Goal: Task Accomplishment & Management: Use online tool/utility

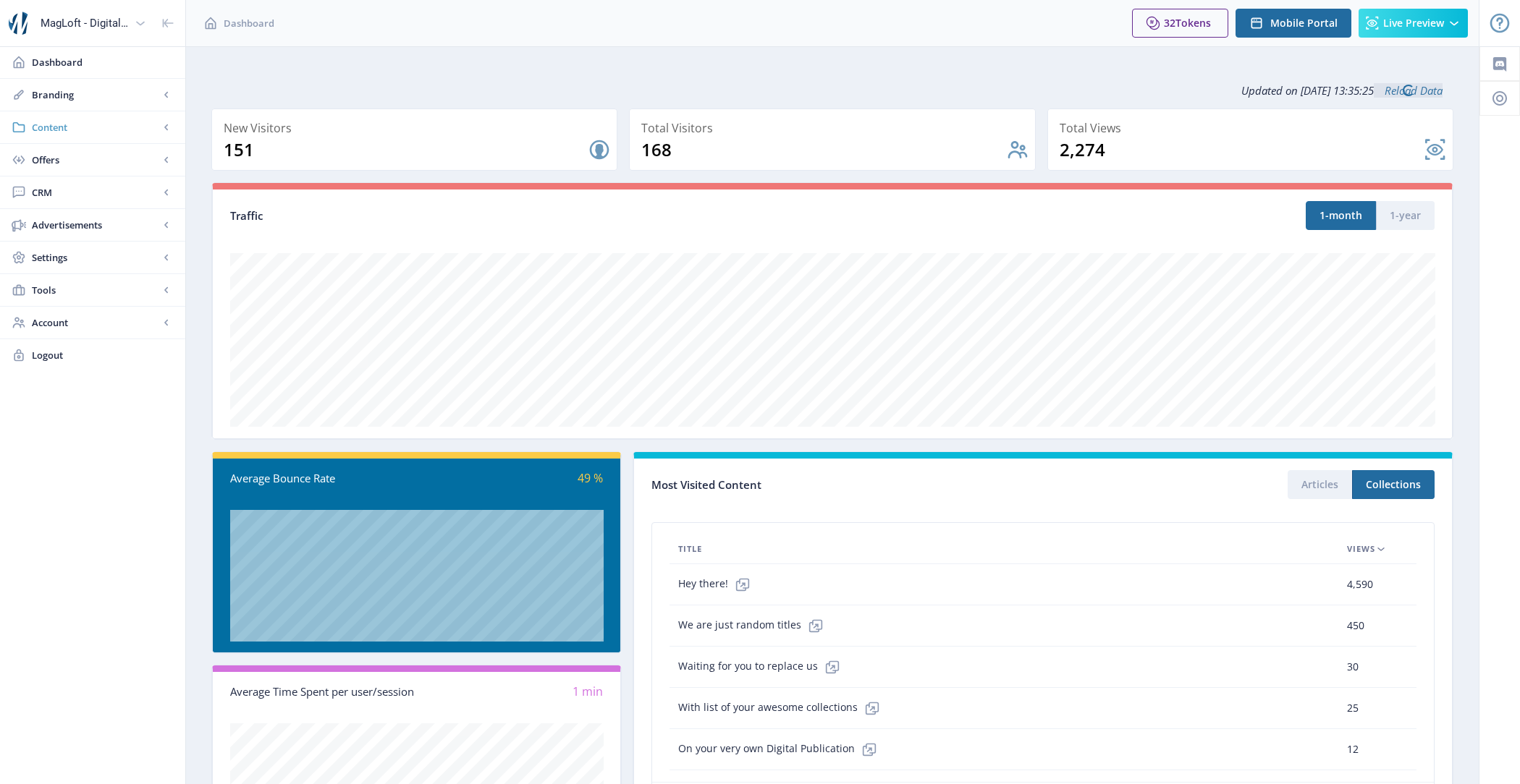
click at [101, 120] on span "Content" at bounding box center [96, 127] width 127 height 15
click at [139, 187] on span "Collections" at bounding box center [109, 192] width 124 height 15
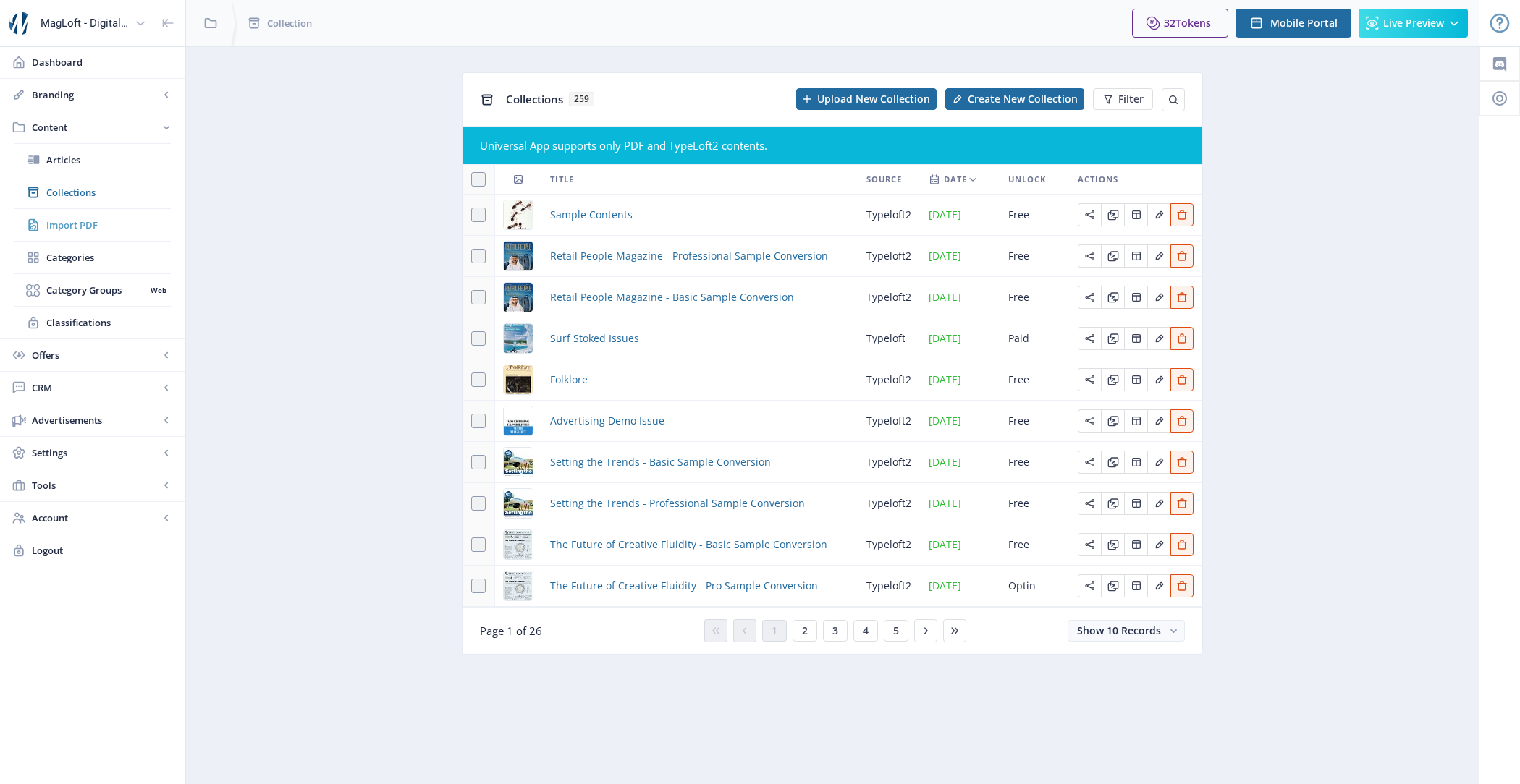
click at [130, 215] on link "Import PDF" at bounding box center [93, 224] width 156 height 32
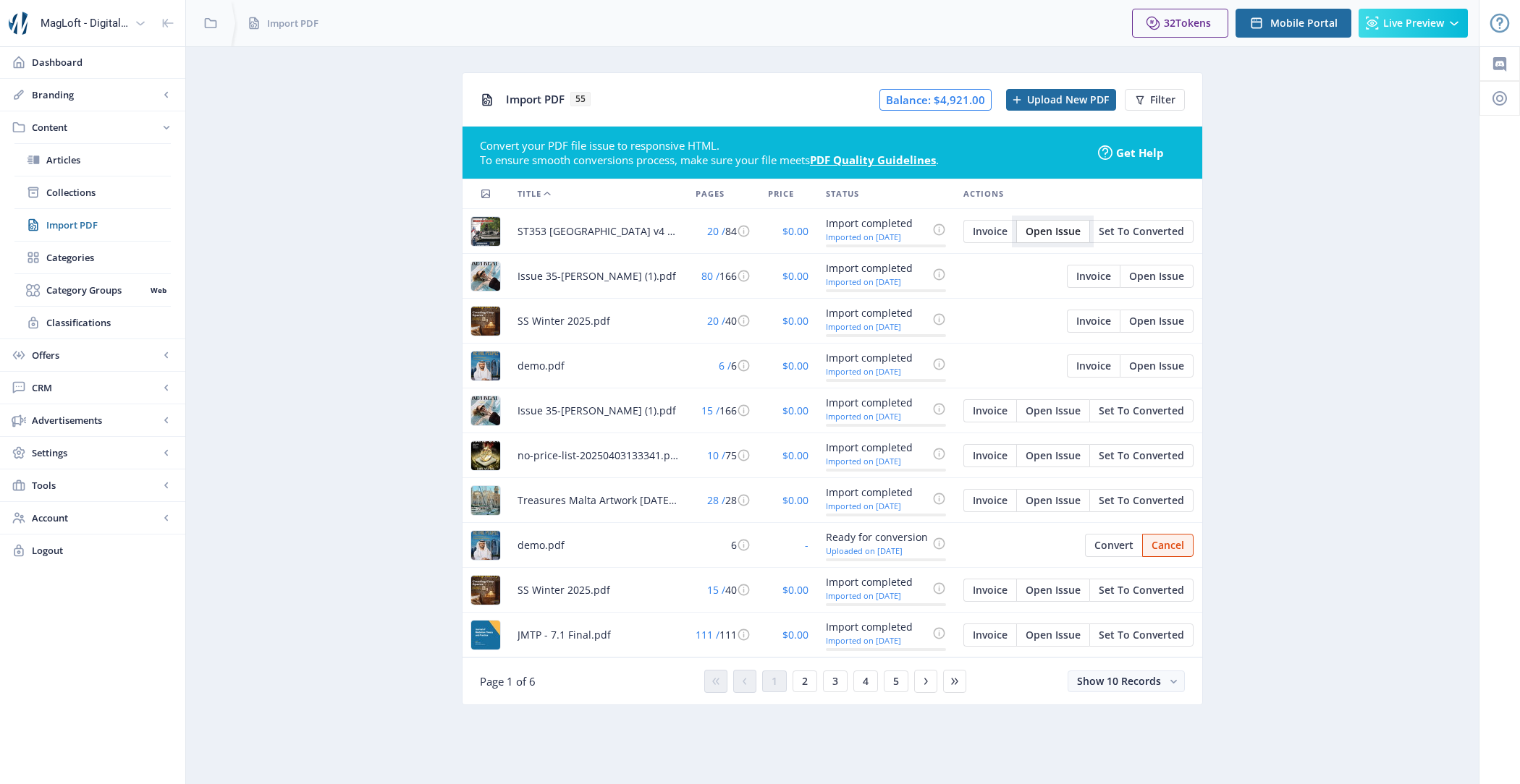
click at [1051, 231] on span "Open Issue" at bounding box center [1053, 232] width 55 height 12
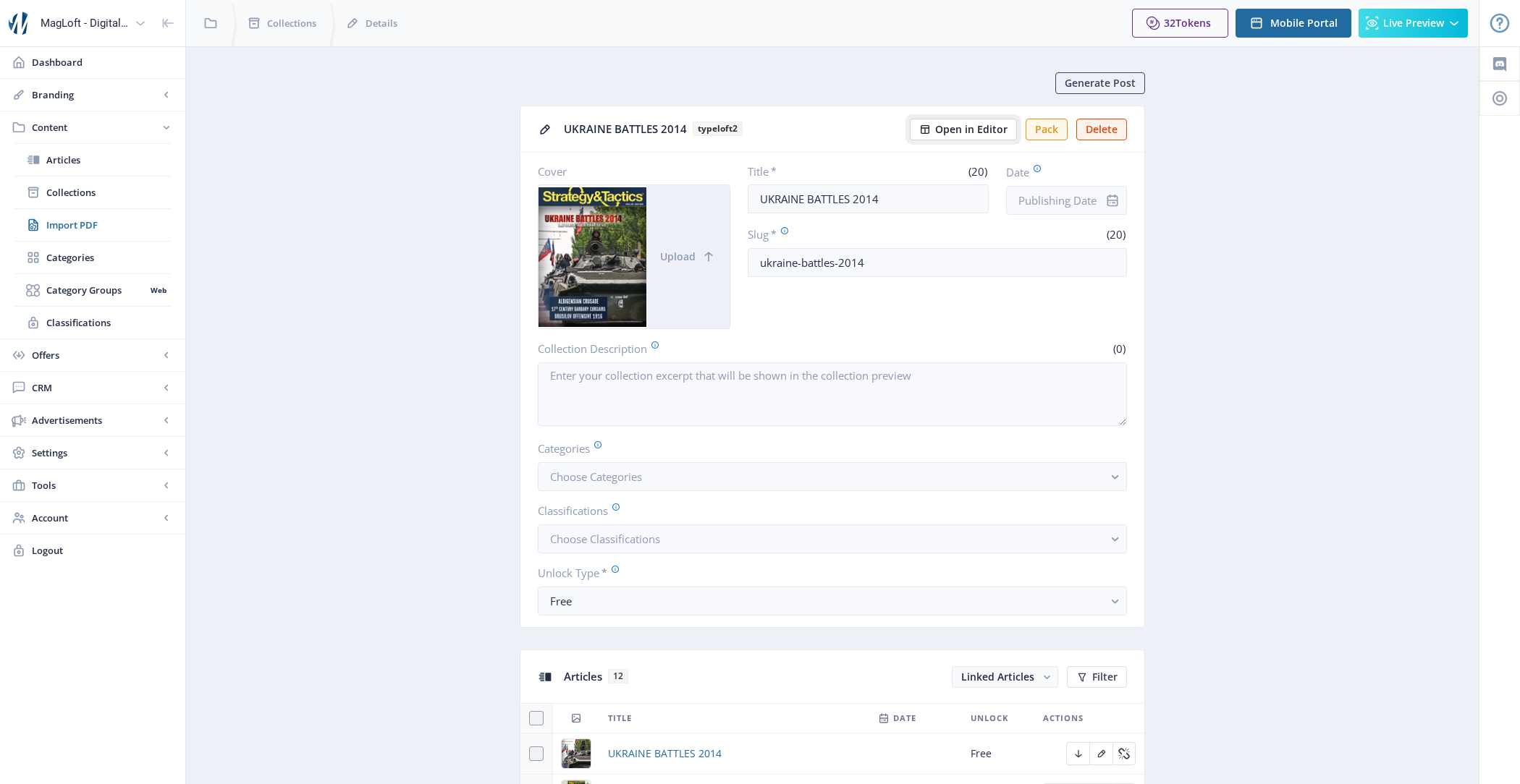
click at [980, 129] on span "Open in Editor" at bounding box center [971, 130] width 73 height 12
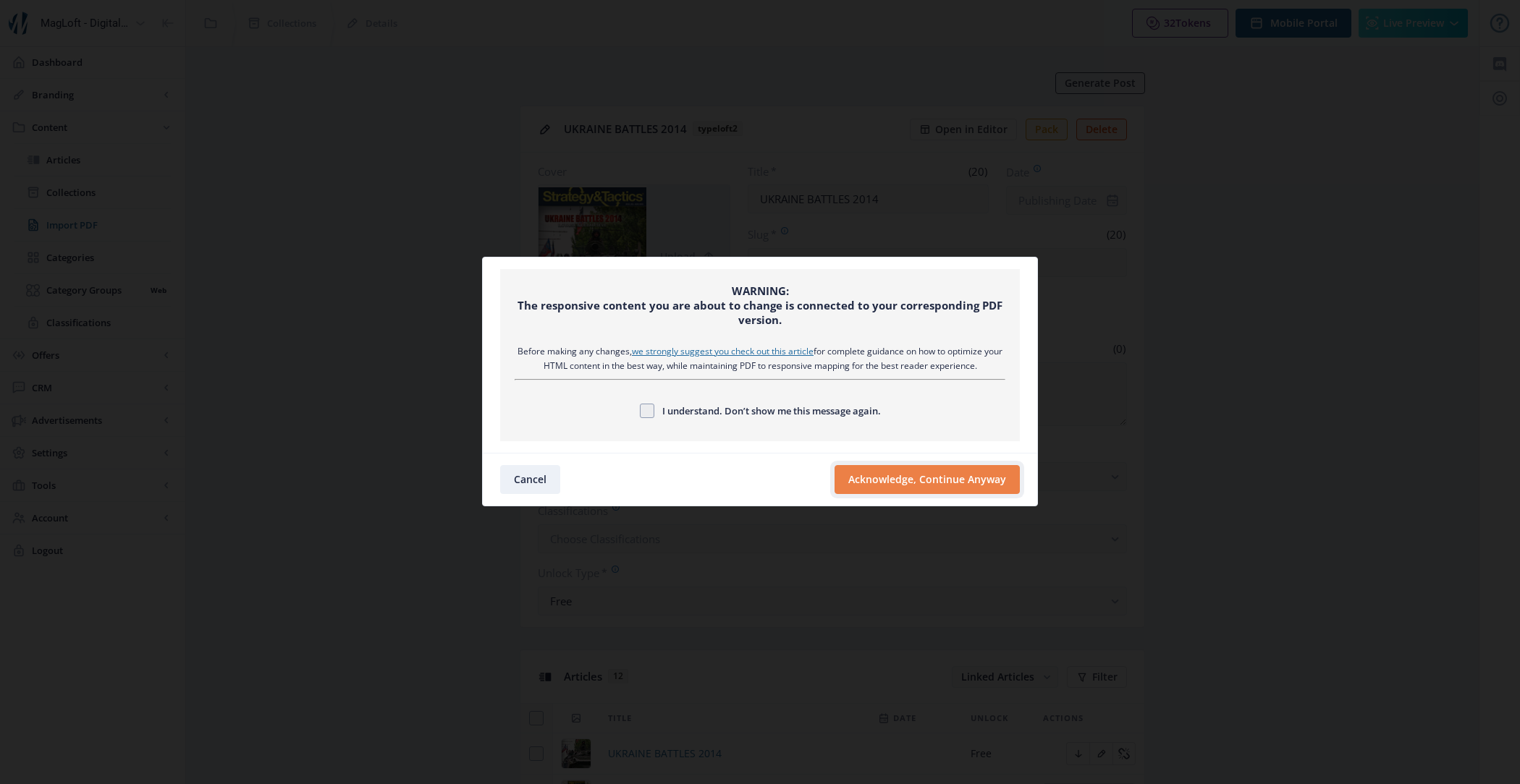
click at [936, 474] on button "Acknowledge, Continue Anyway" at bounding box center [927, 479] width 185 height 29
